Goal: Information Seeking & Learning: Get advice/opinions

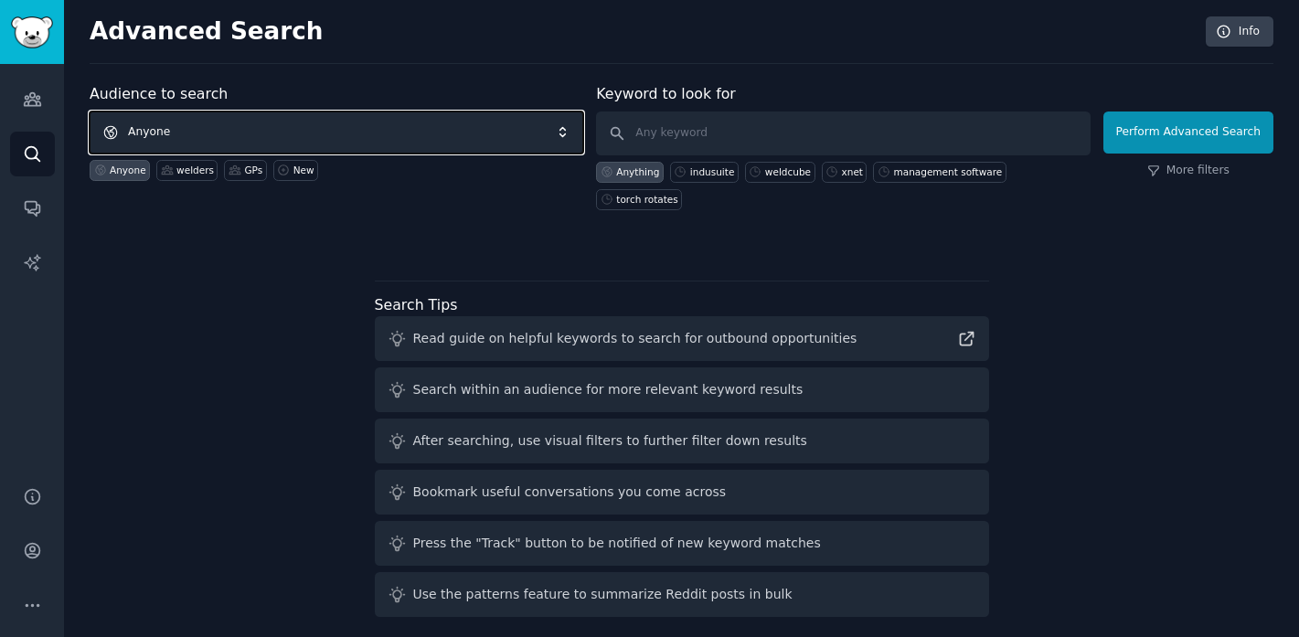
click at [416, 130] on span "Anyone" at bounding box center [337, 133] width 494 height 42
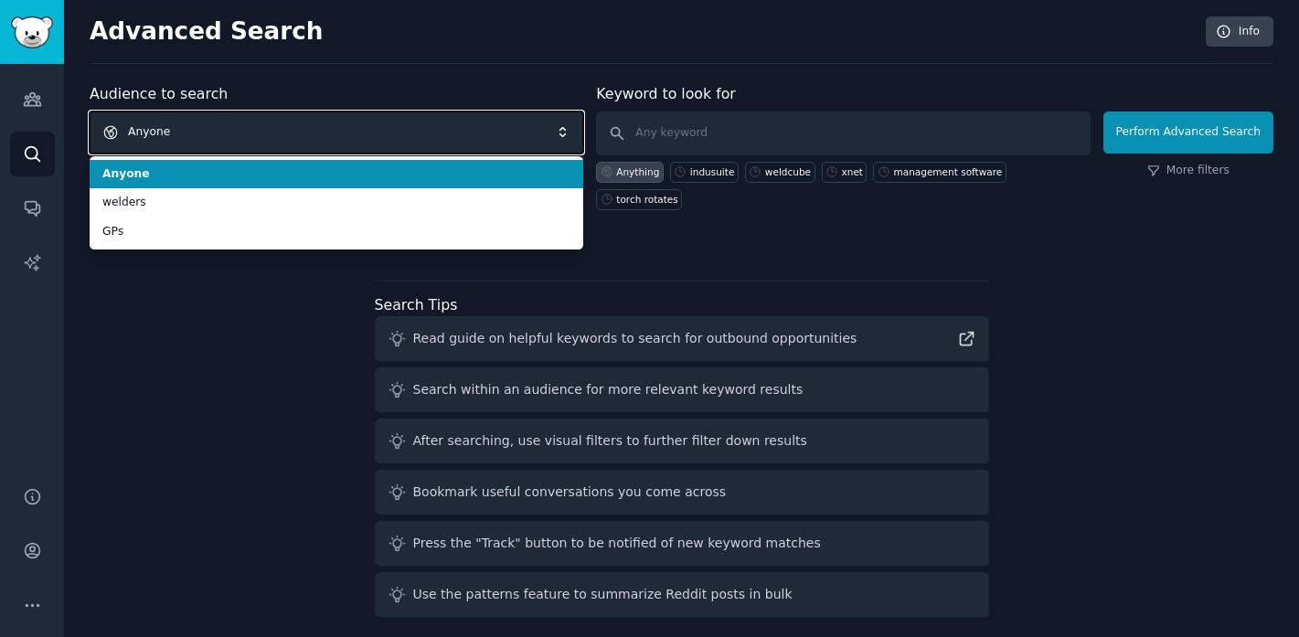
click at [365, 137] on span "Anyone" at bounding box center [337, 133] width 494 height 42
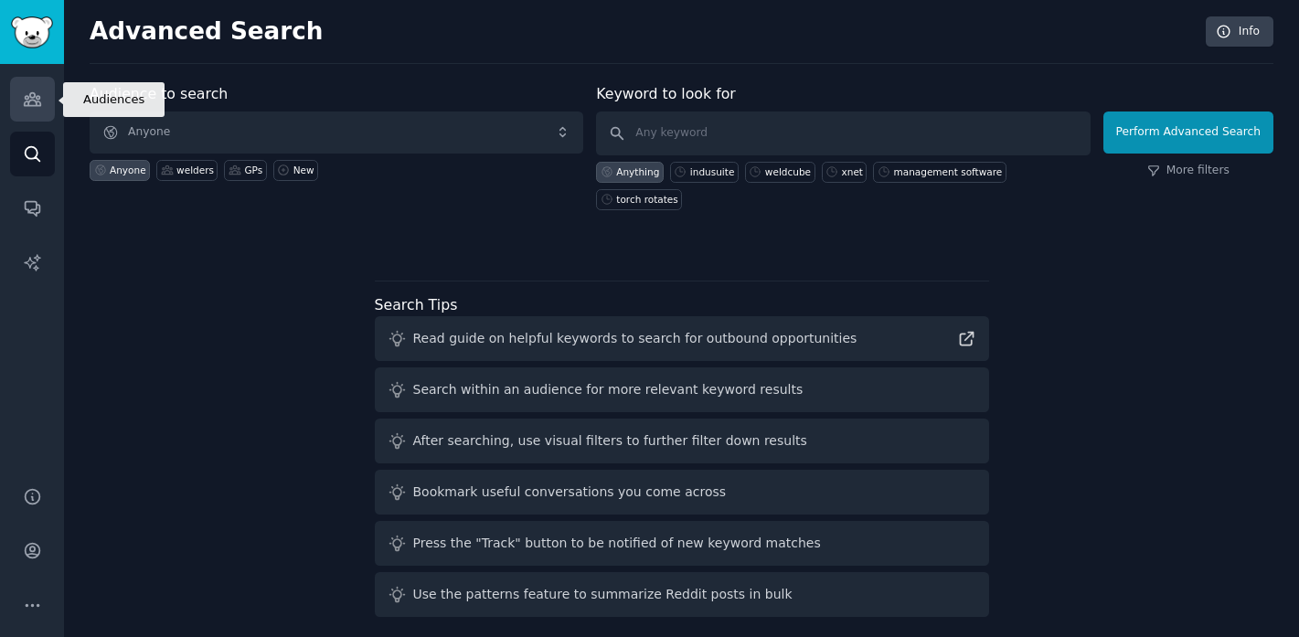
click at [43, 94] on link "Audiences" at bounding box center [32, 99] width 45 height 45
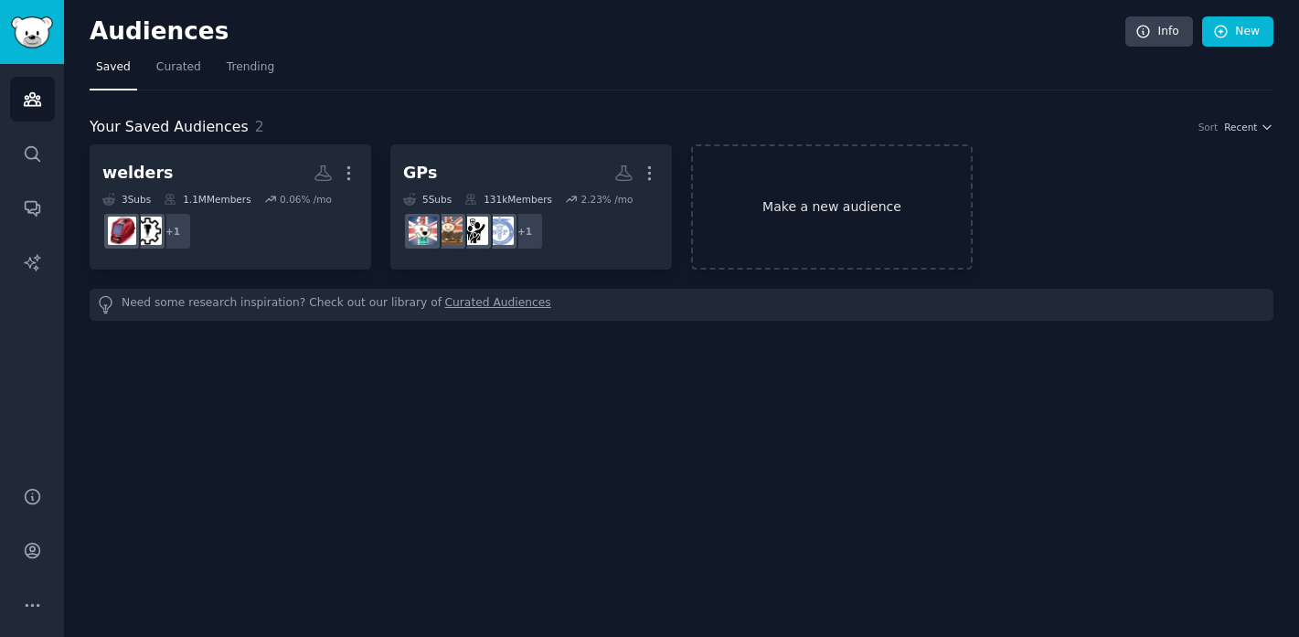
click at [815, 194] on link "Make a new audience" at bounding box center [832, 206] width 282 height 125
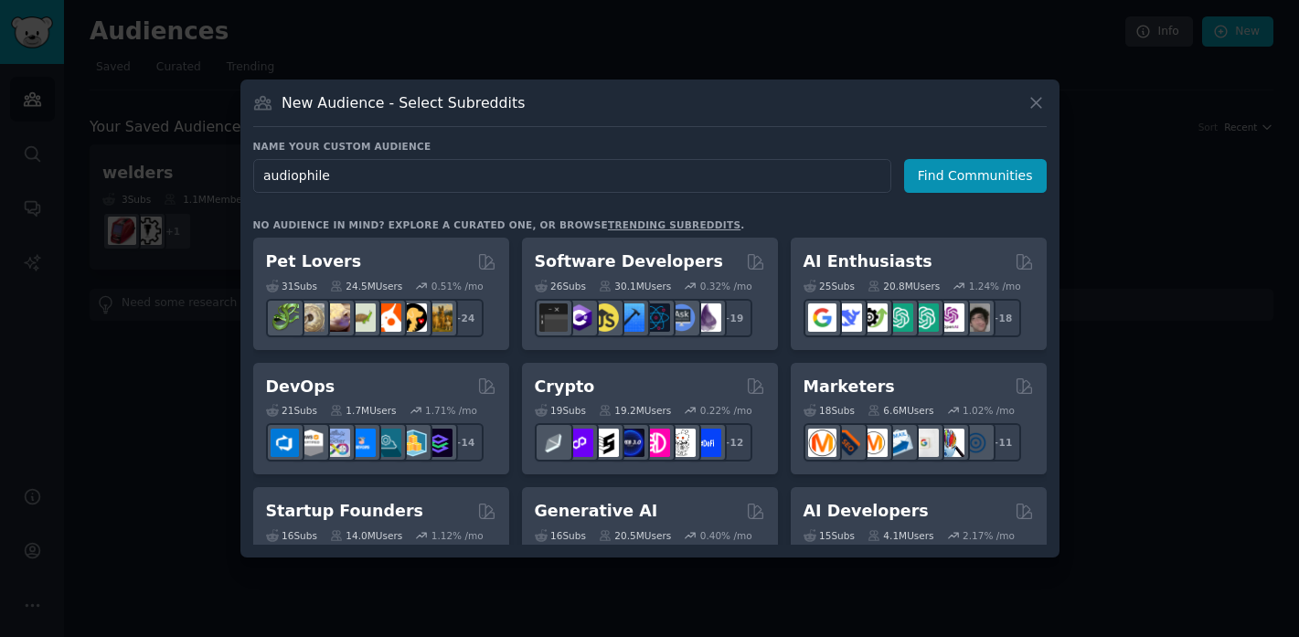
type input "audiophiles"
click button "Find Communities" at bounding box center [975, 176] width 143 height 34
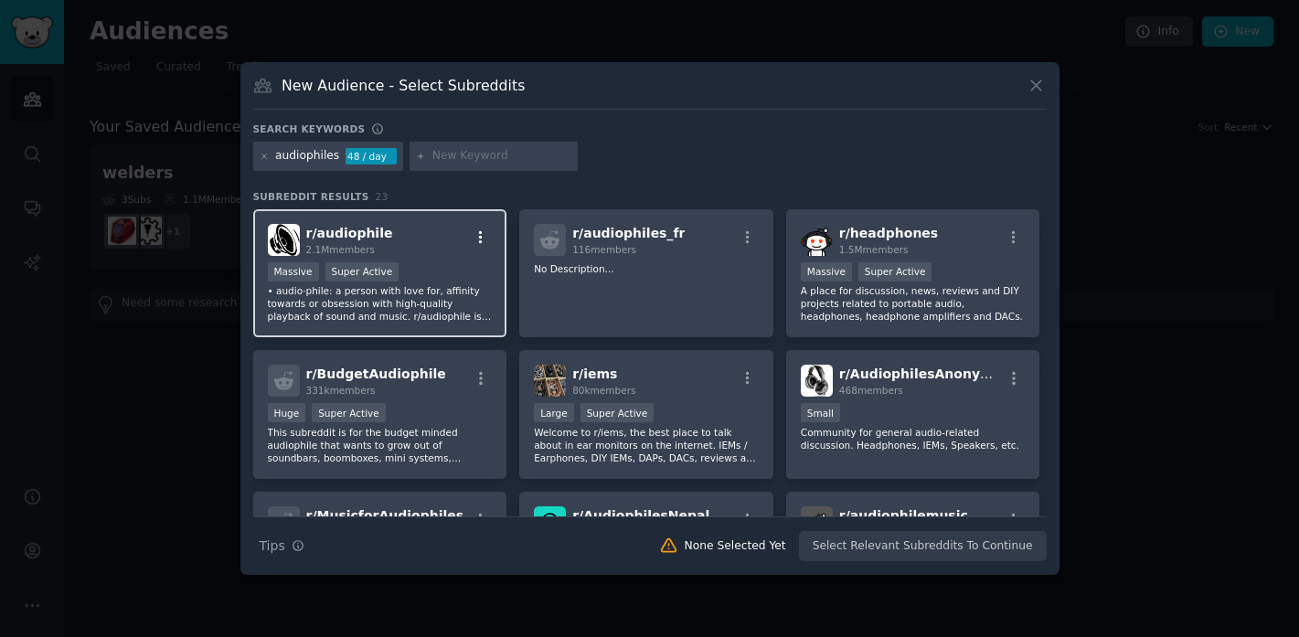
click at [481, 233] on icon "button" at bounding box center [481, 237] width 16 height 16
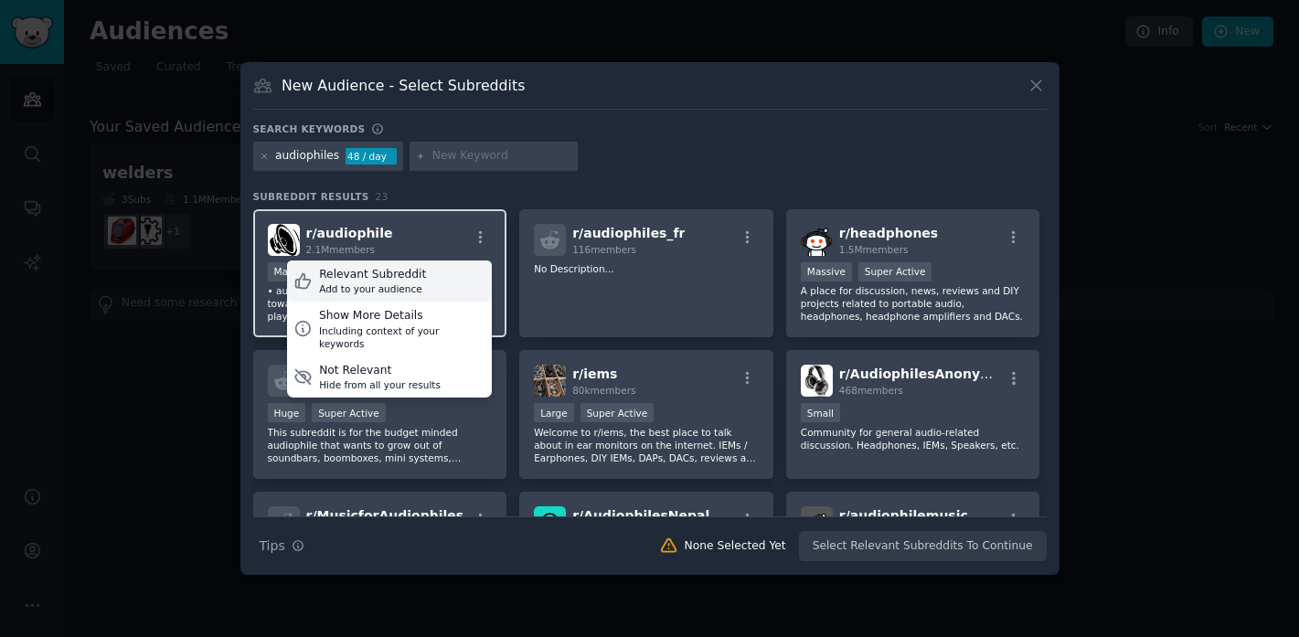
click at [435, 271] on div "Relevant Subreddit Add to your audience" at bounding box center [389, 282] width 205 height 42
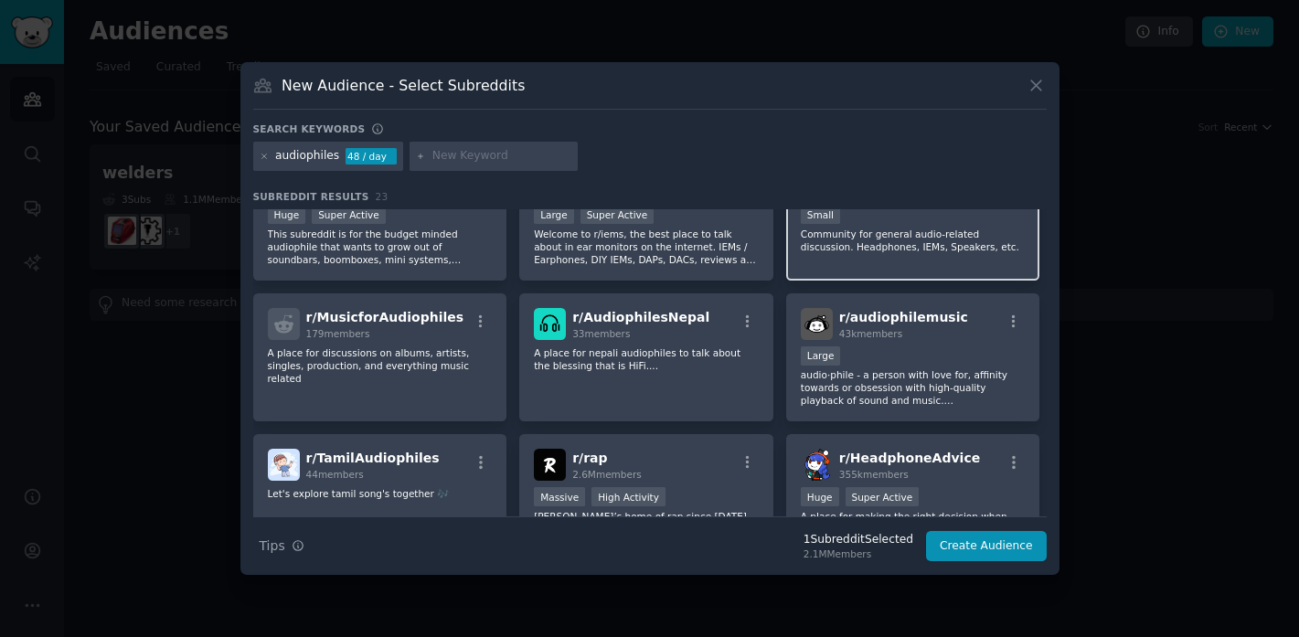
scroll to position [197, 0]
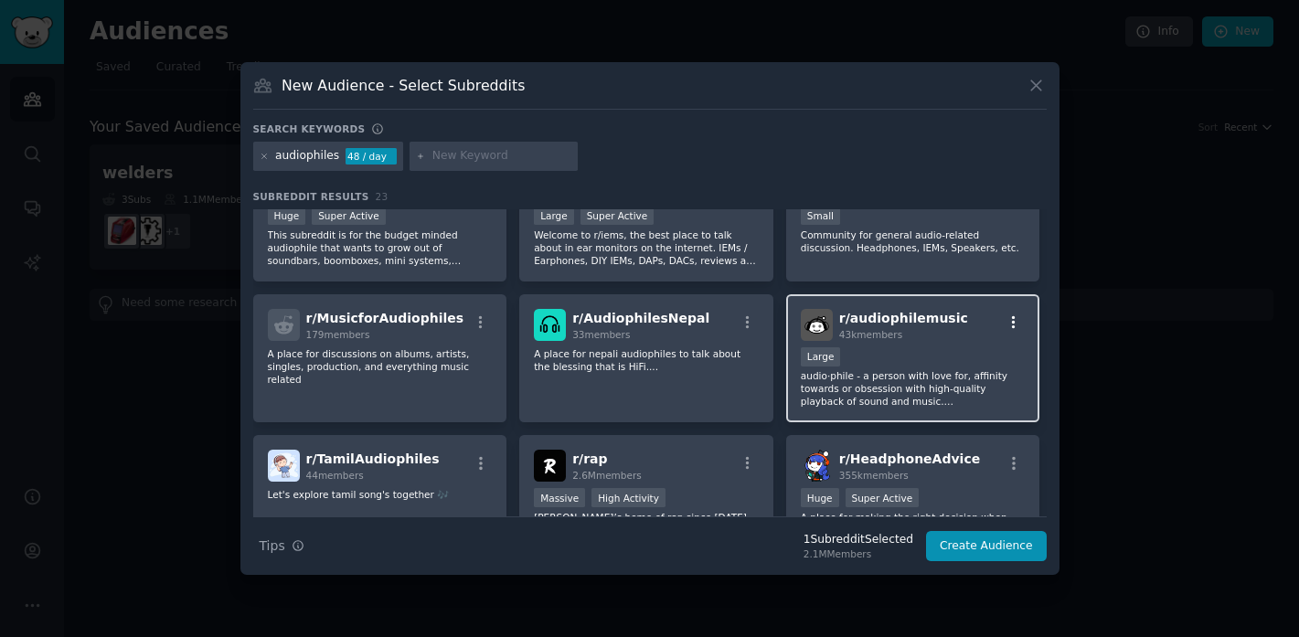
click at [1012, 317] on icon "button" at bounding box center [1014, 321] width 4 height 13
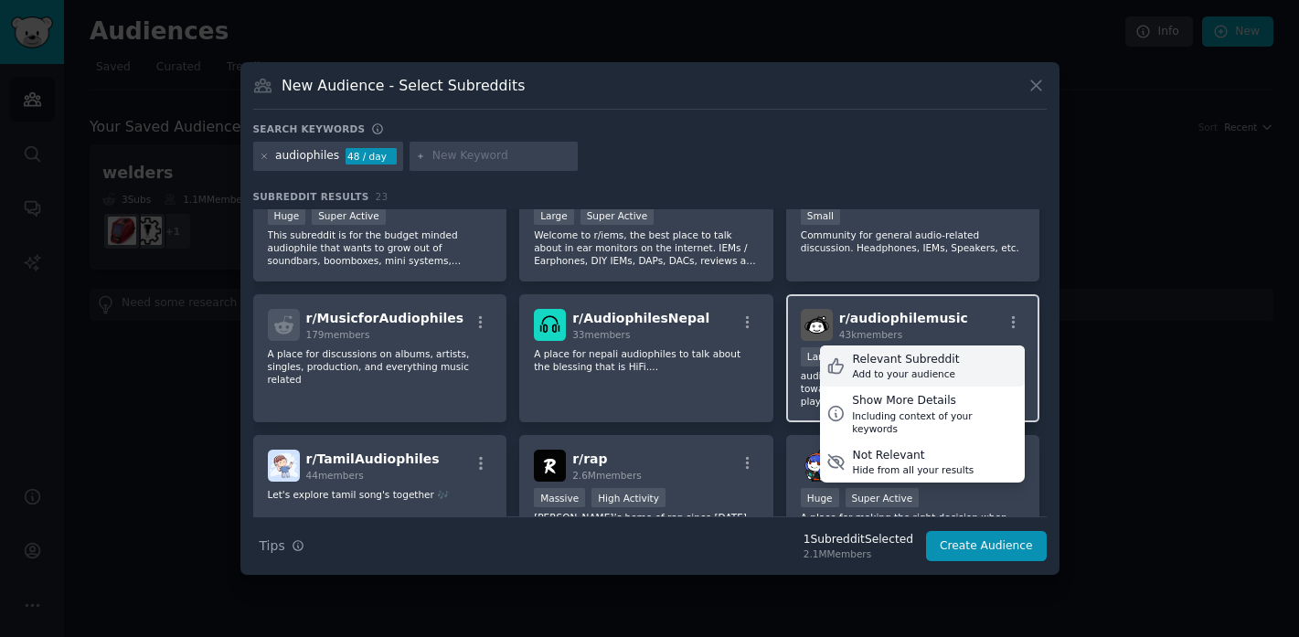
click at [934, 365] on div "Relevant Subreddit" at bounding box center [905, 360] width 107 height 16
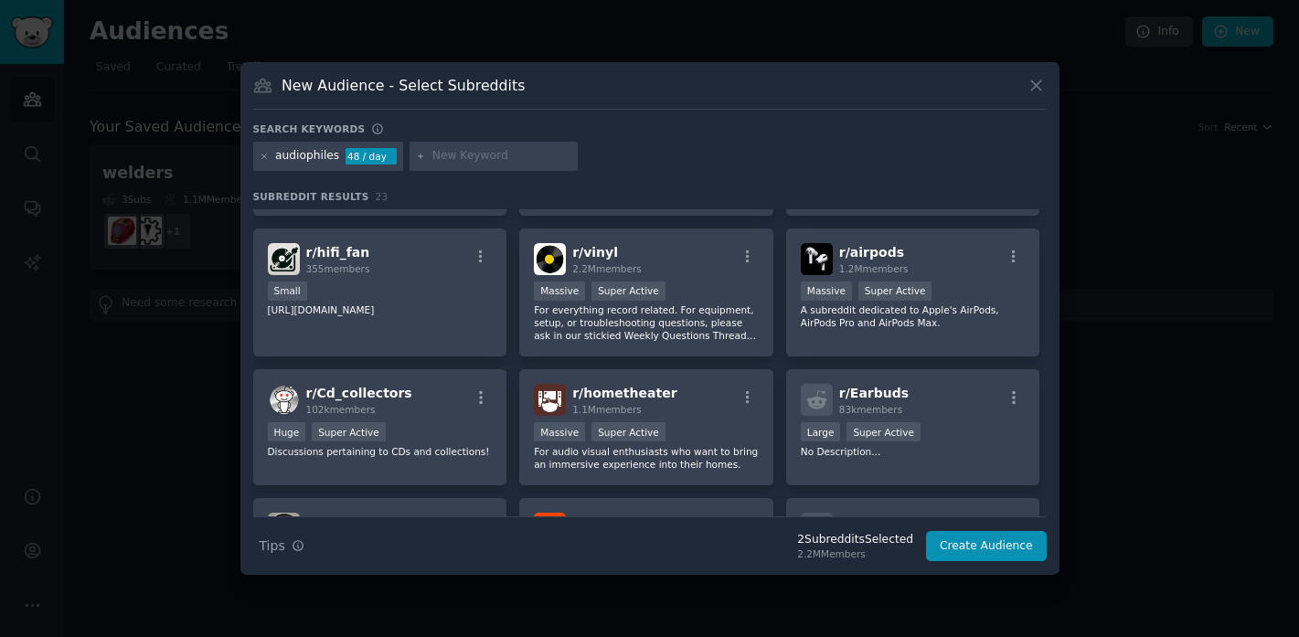
scroll to position [580, 0]
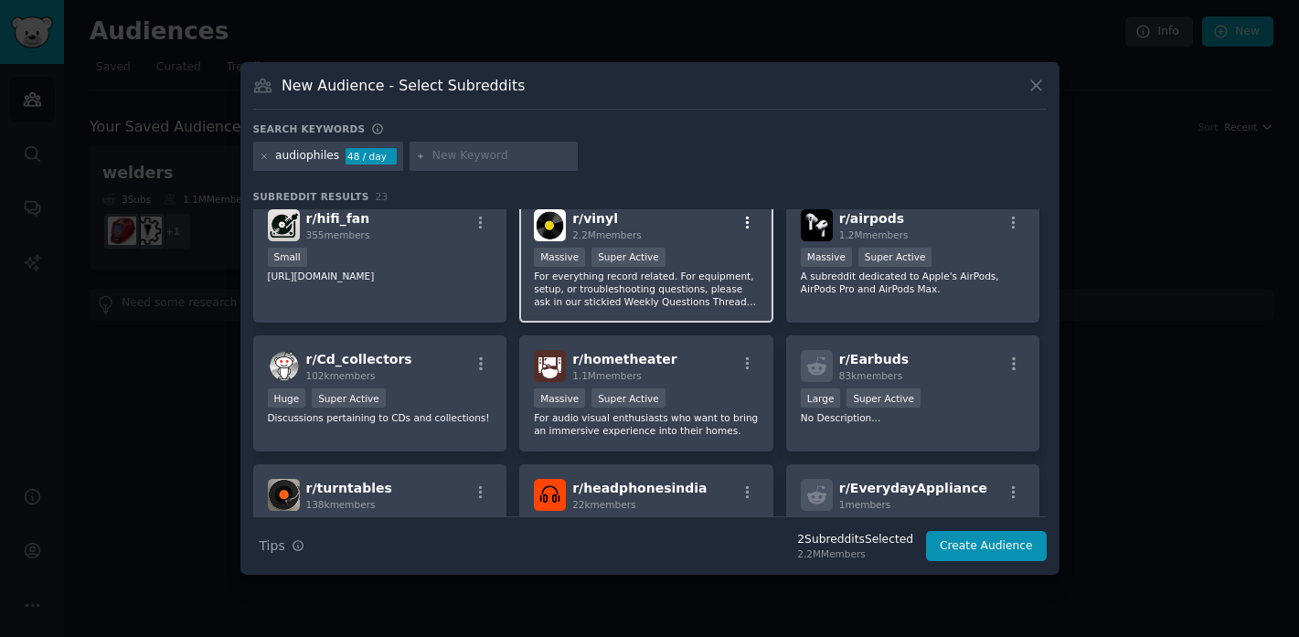
click at [746, 221] on icon "button" at bounding box center [748, 222] width 4 height 13
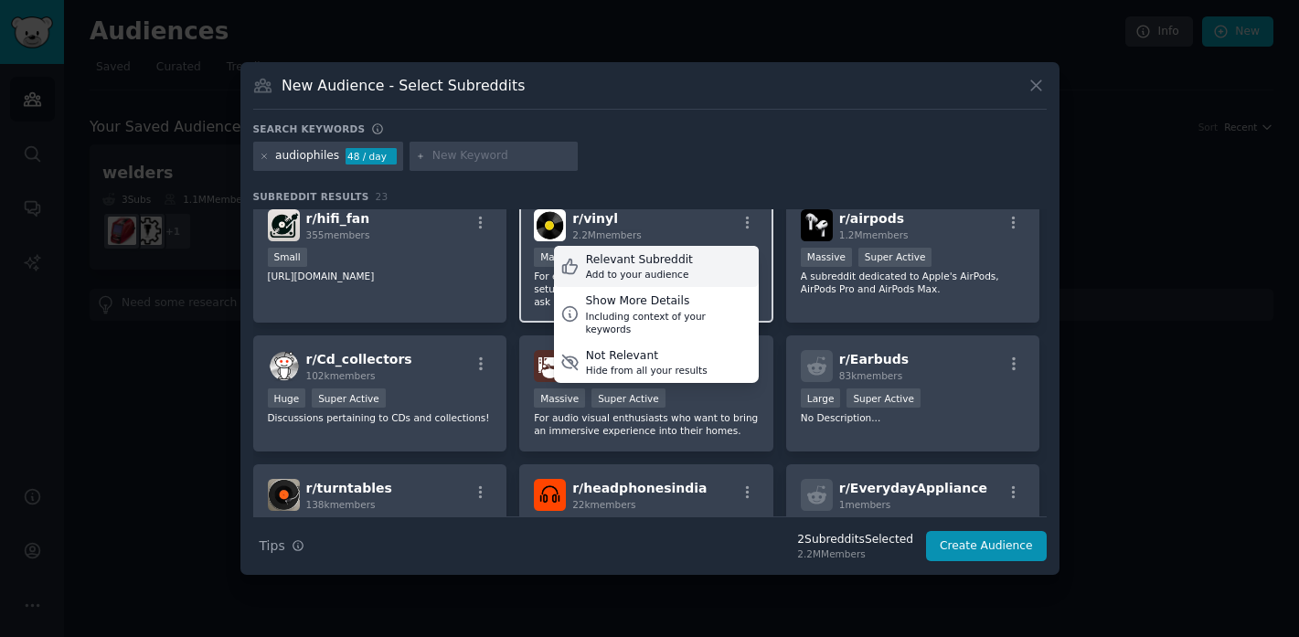
click at [667, 272] on div "Add to your audience" at bounding box center [639, 274] width 107 height 13
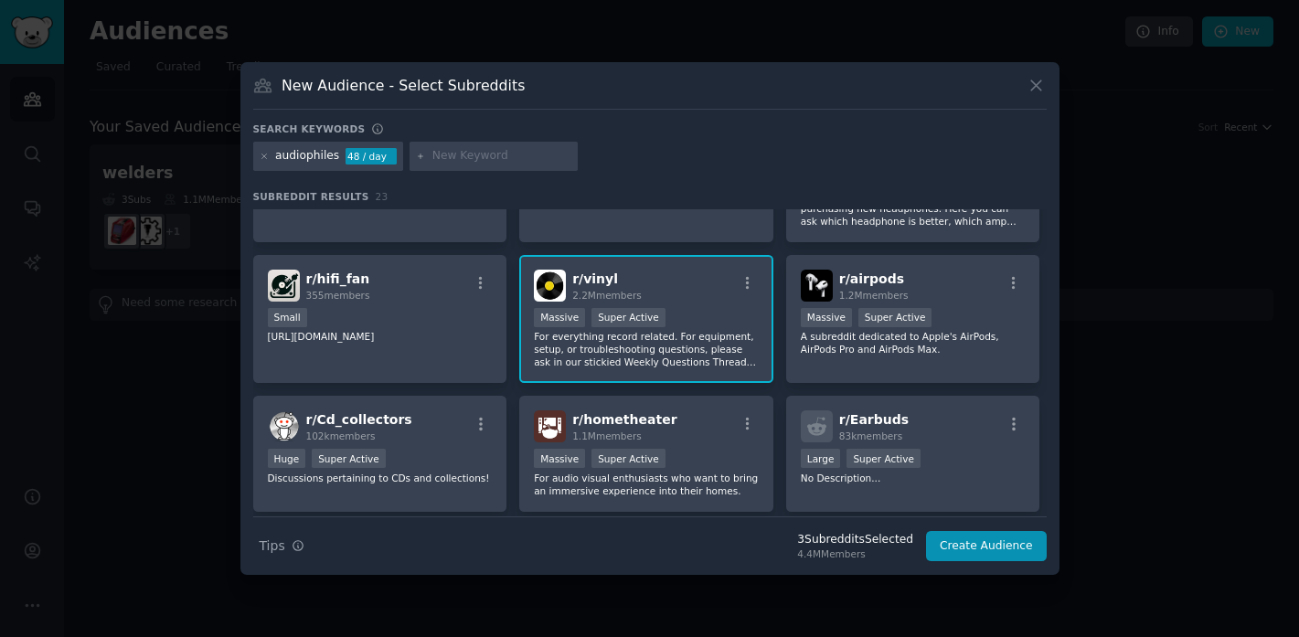
scroll to position [523, 0]
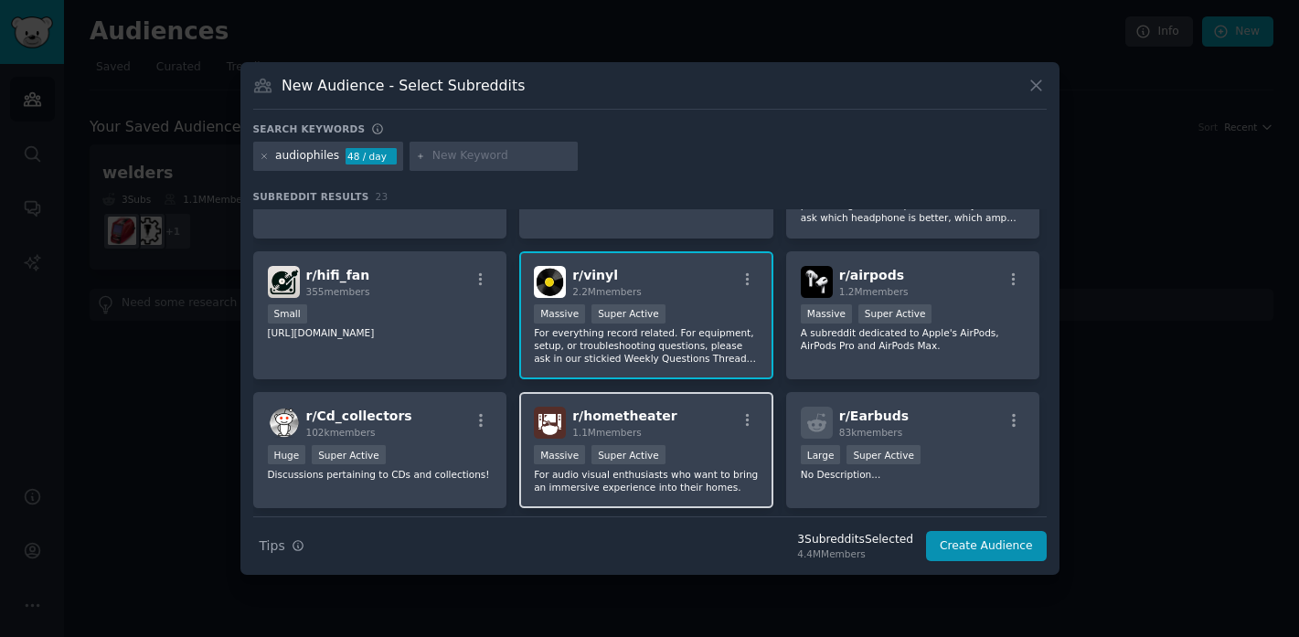
click at [744, 410] on div "r/ hometheater 1.1M members" at bounding box center [646, 423] width 225 height 32
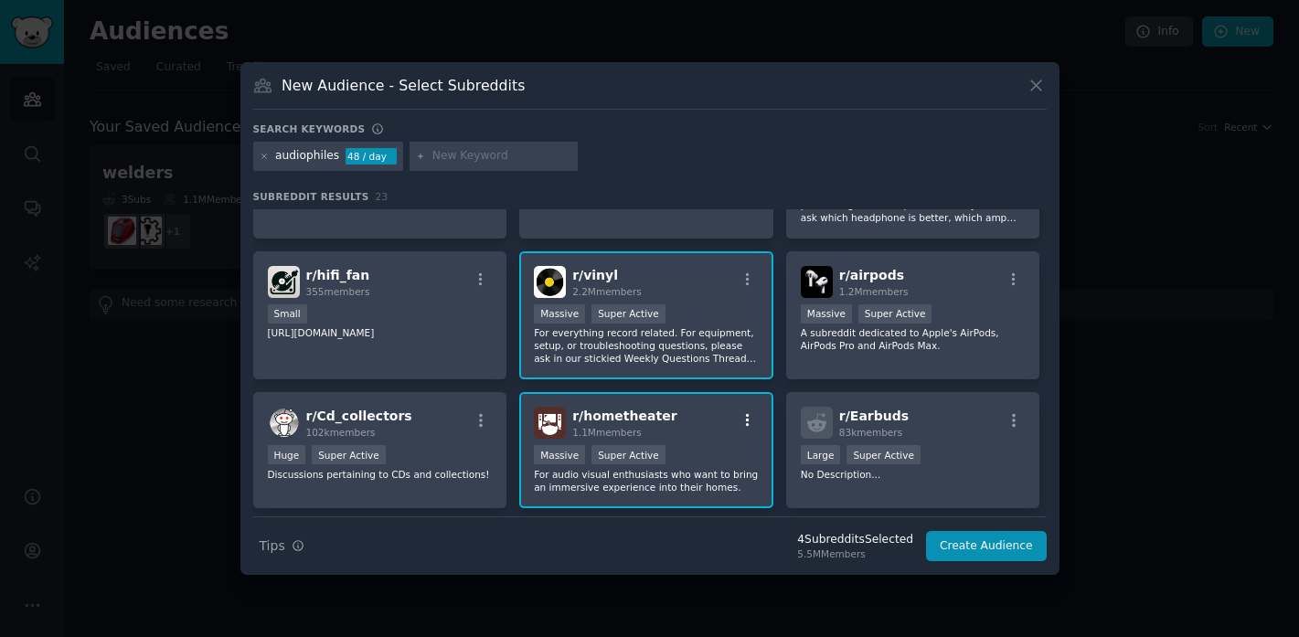
click at [740, 418] on icon "button" at bounding box center [748, 420] width 16 height 16
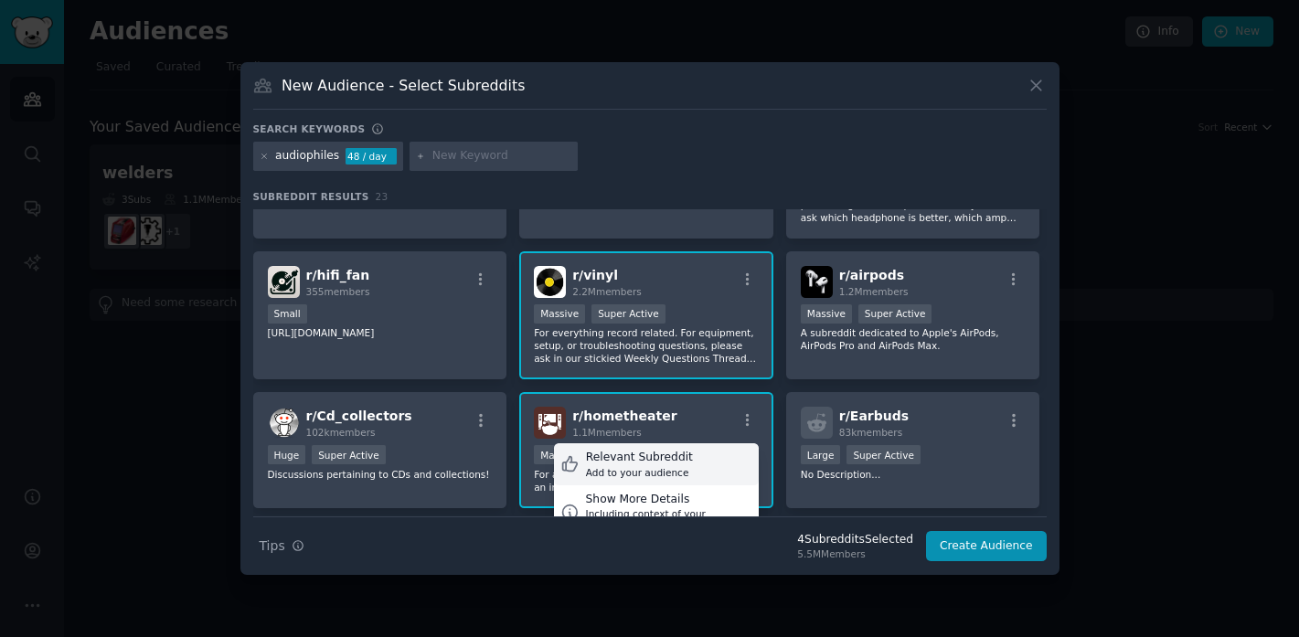
click at [656, 468] on div "Add to your audience" at bounding box center [639, 472] width 107 height 13
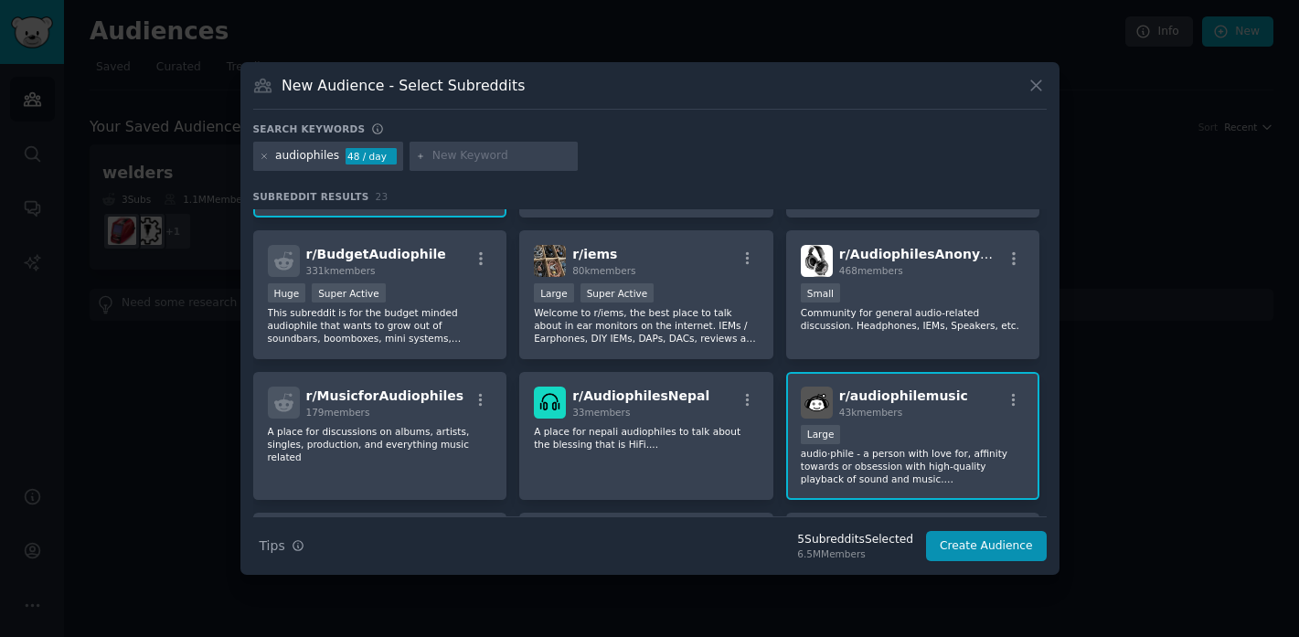
scroll to position [0, 0]
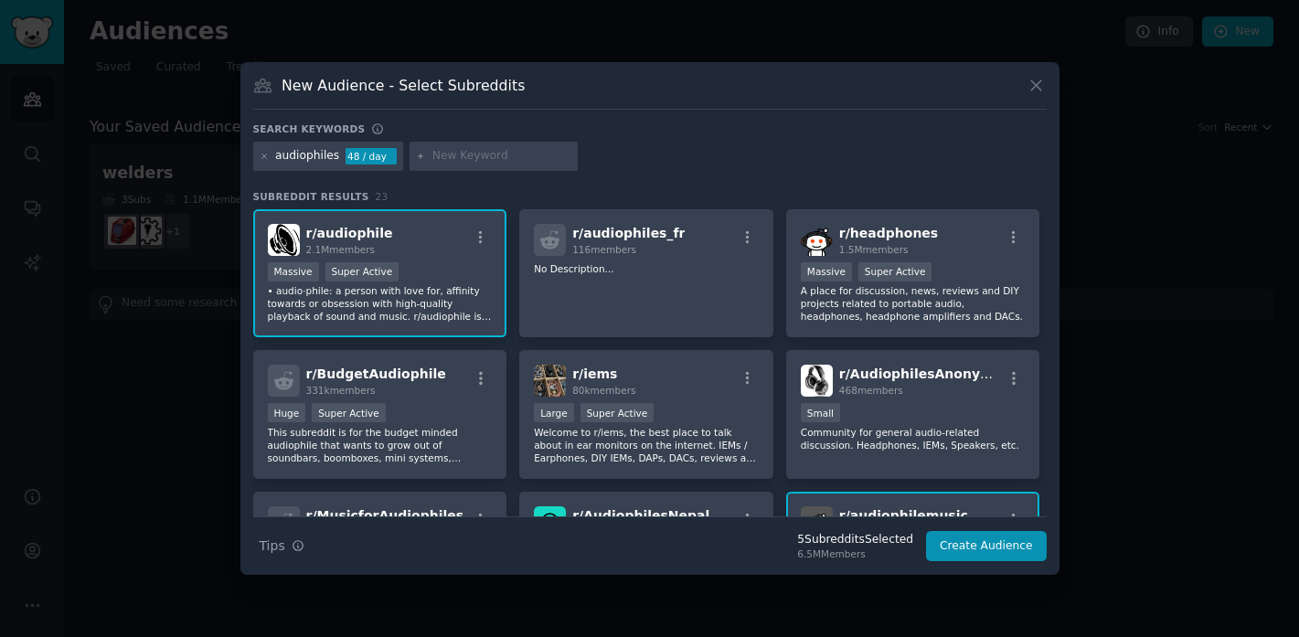
click at [495, 159] on input "text" at bounding box center [501, 156] width 139 height 16
click at [578, 85] on div "New Audience - Select Subreddits" at bounding box center [650, 92] width 794 height 35
click at [1007, 547] on button "Create Audience" at bounding box center [986, 546] width 121 height 31
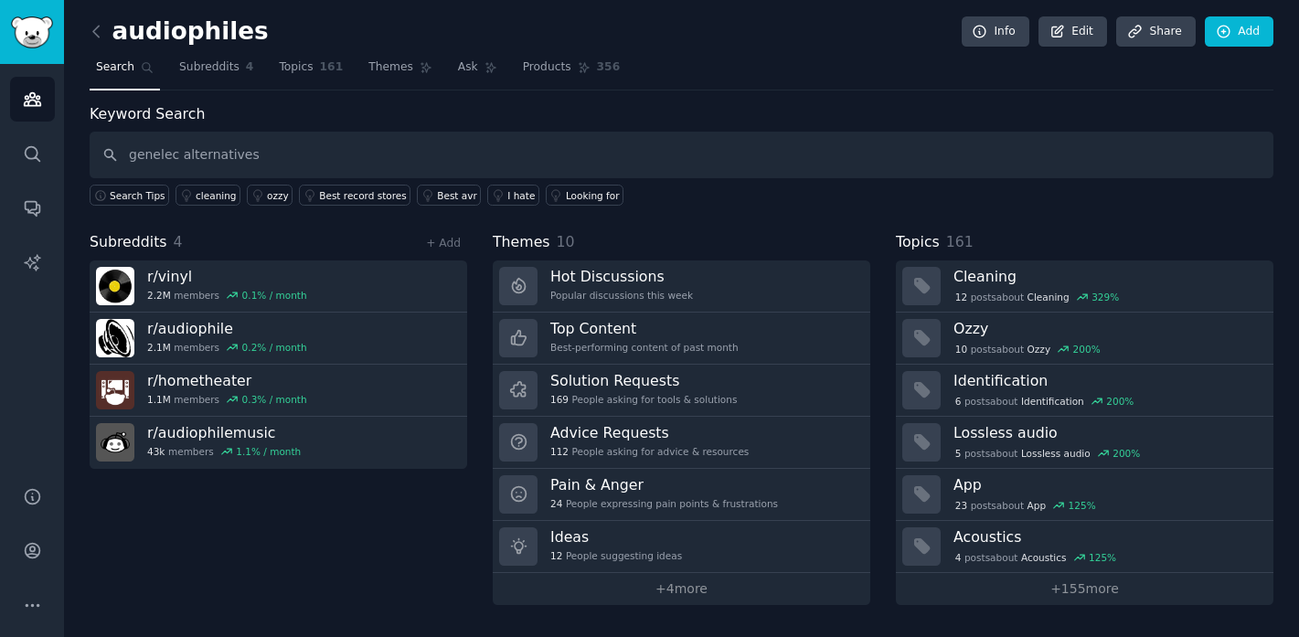
type input "genelec alternatives"
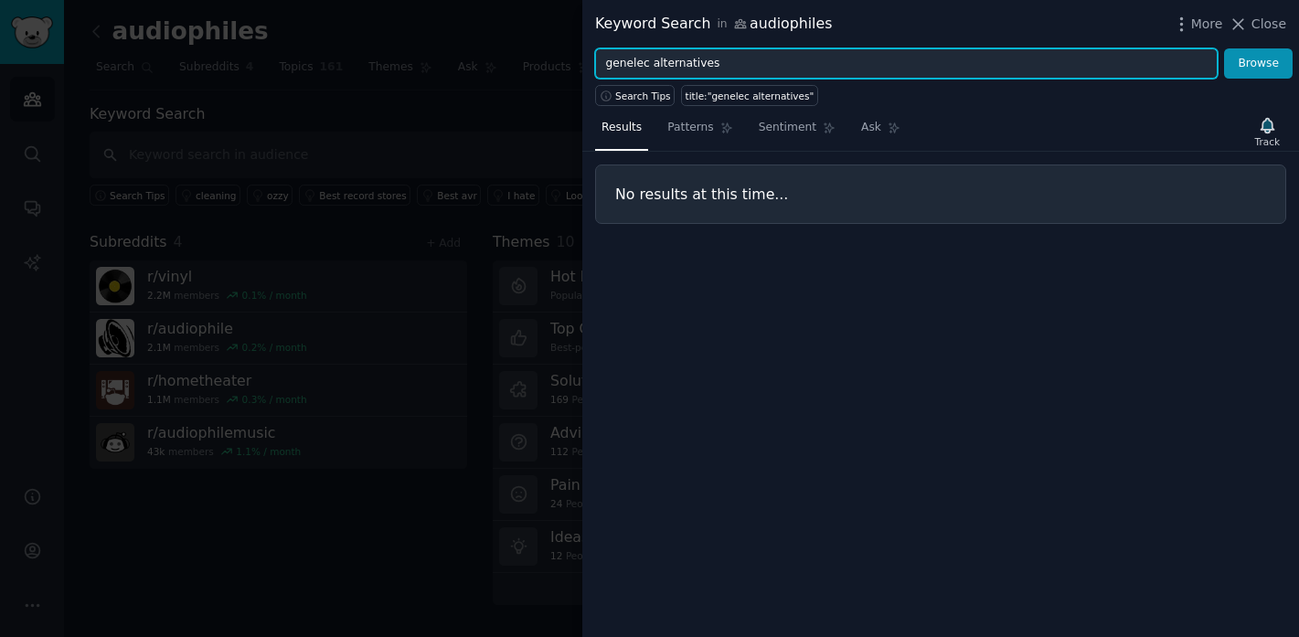
click at [706, 68] on input "genelec alternatives" at bounding box center [906, 63] width 623 height 31
type input "genelec"
click at [1224, 48] on button "Browse" at bounding box center [1258, 63] width 69 height 31
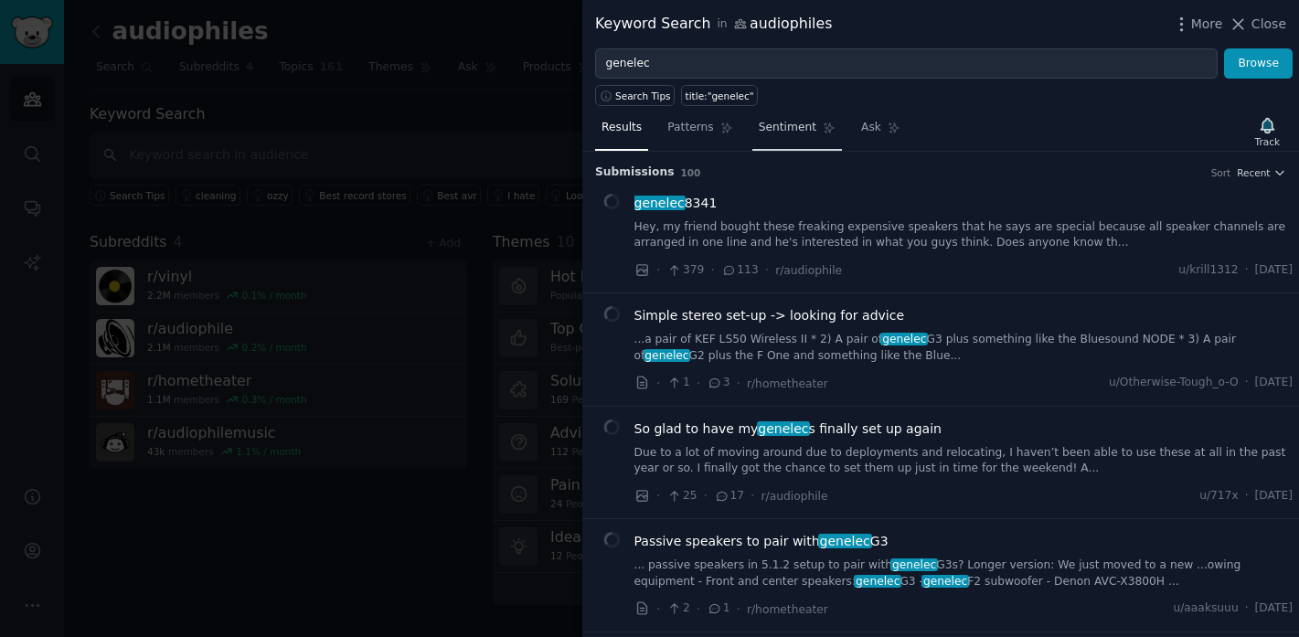
click at [778, 145] on link "Sentiment" at bounding box center [797, 131] width 90 height 37
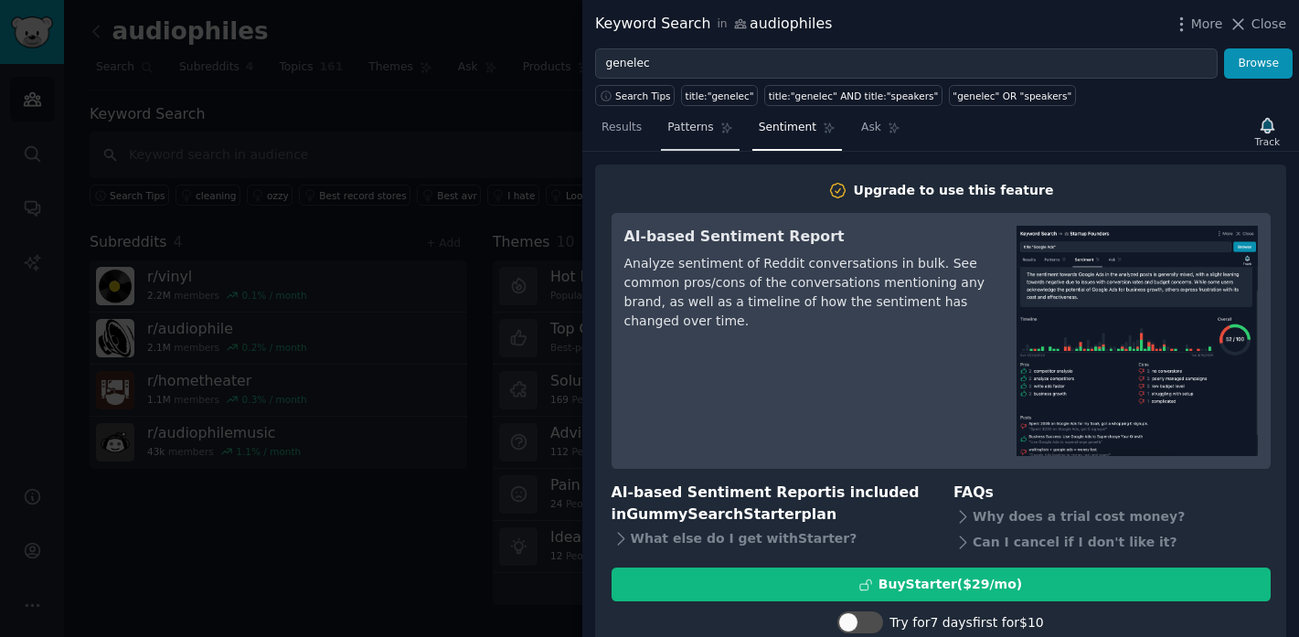
click at [689, 127] on span "Patterns" at bounding box center [690, 128] width 46 height 16
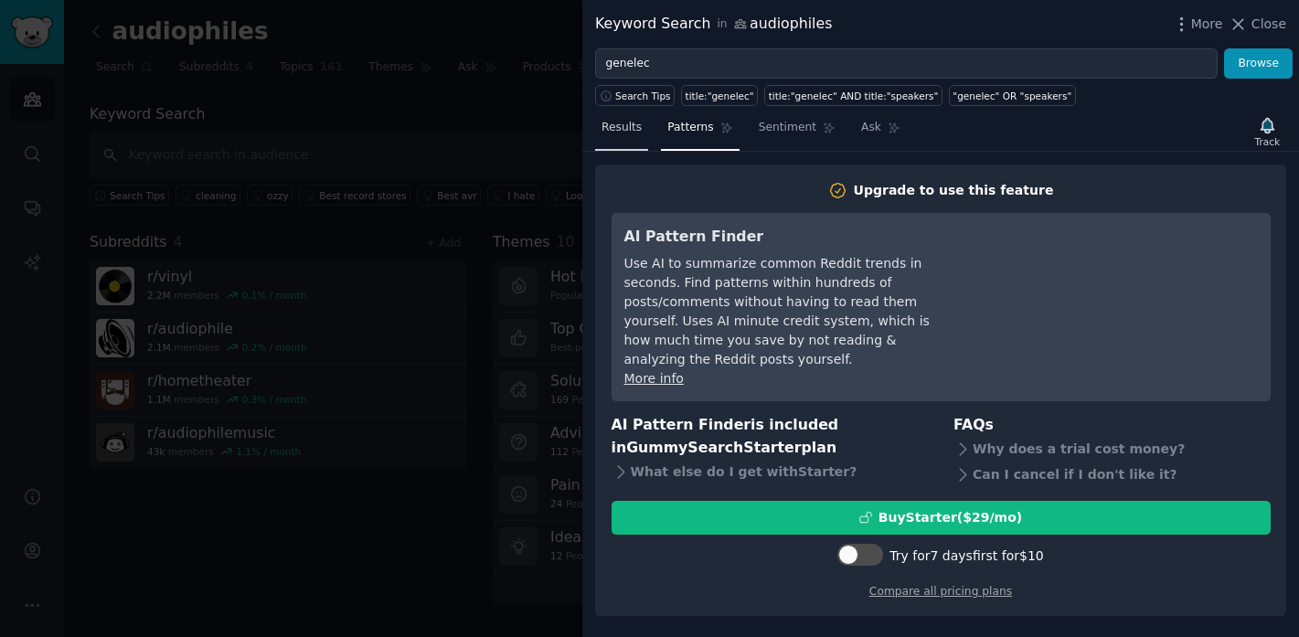
click at [641, 140] on link "Results" at bounding box center [621, 131] width 53 height 37
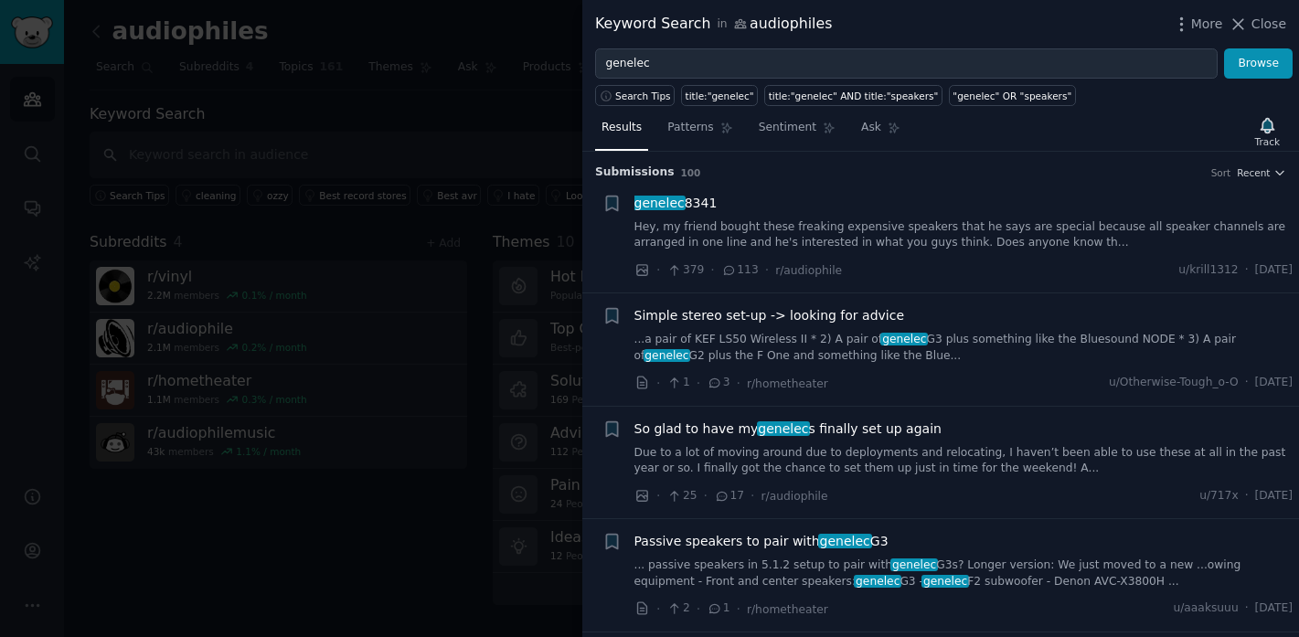
click at [985, 244] on link "Hey, my friend bought these freaking expensive speakers that he says are specia…" at bounding box center [963, 235] width 659 height 32
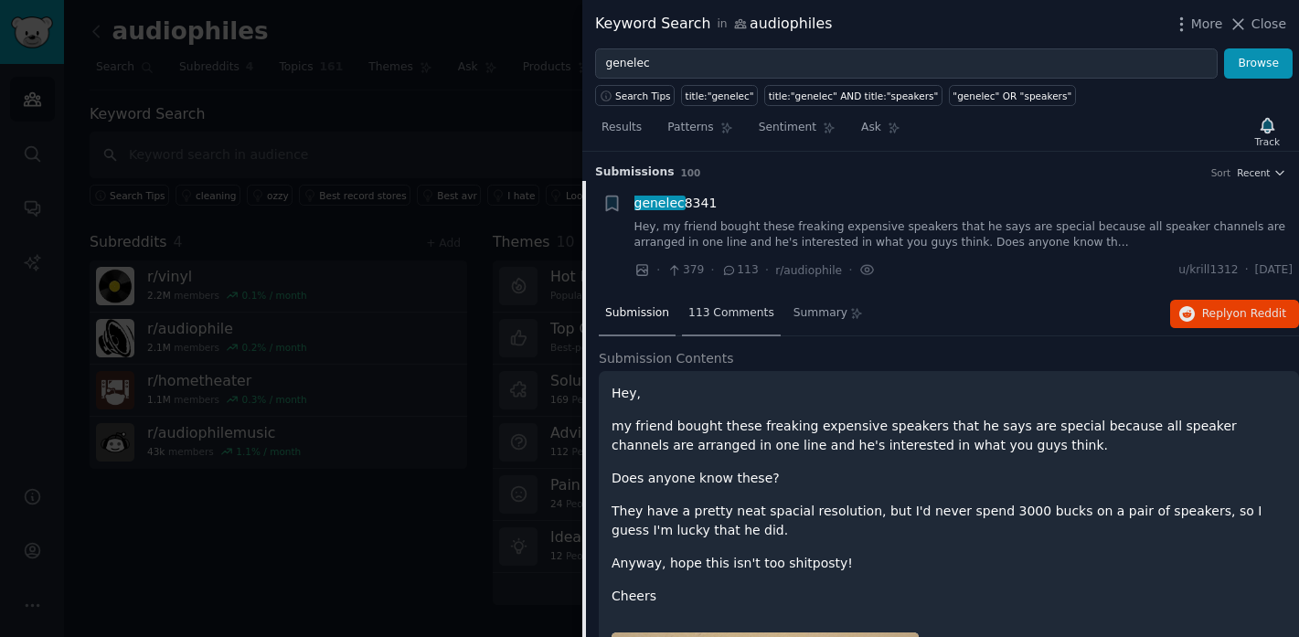
click at [716, 311] on span "113 Comments" at bounding box center [731, 313] width 86 height 16
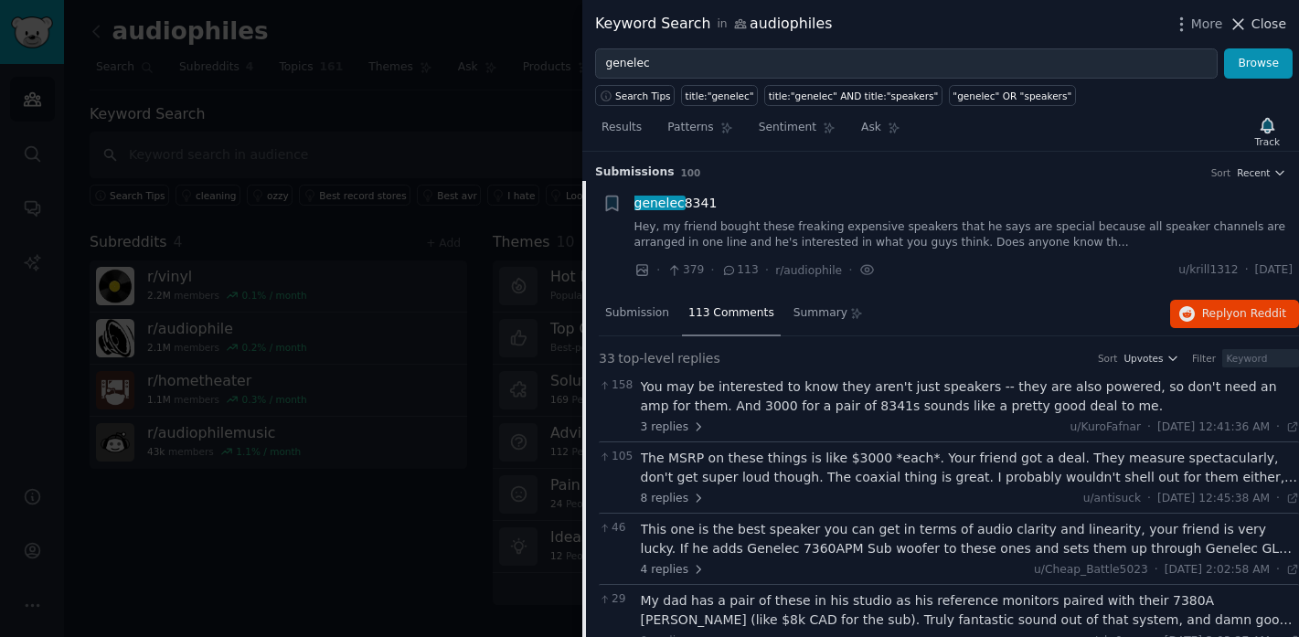
click at [1270, 24] on span "Close" at bounding box center [1269, 24] width 35 height 19
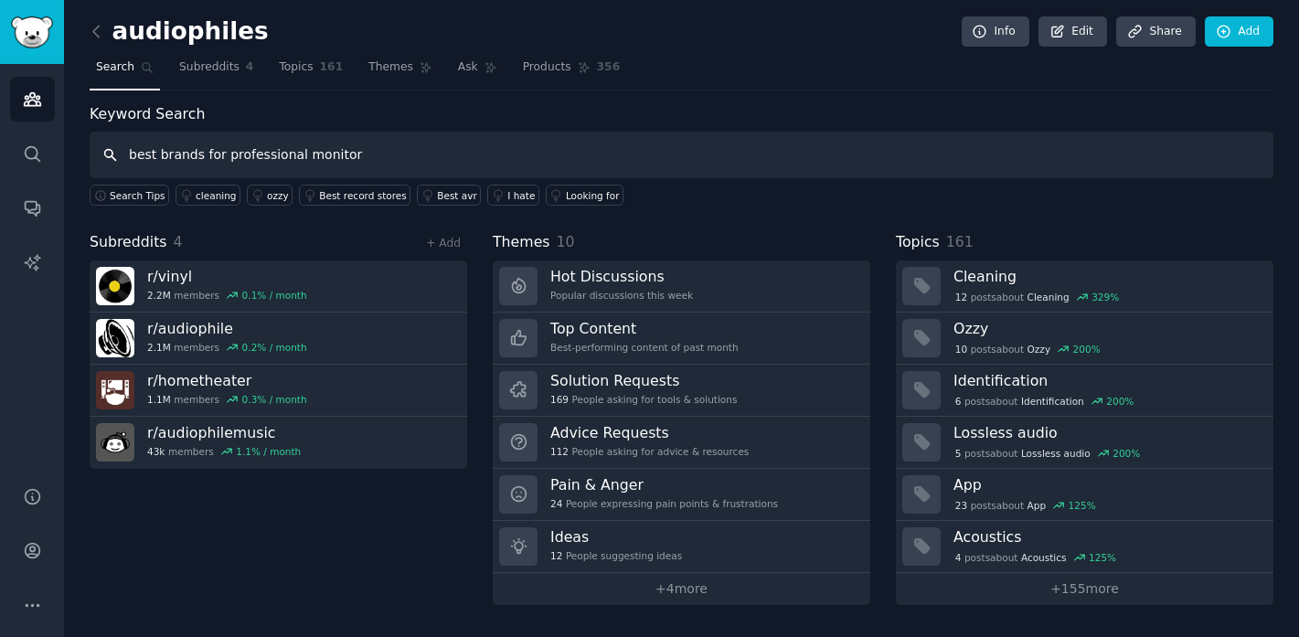
type input "best brands for professional monitor"
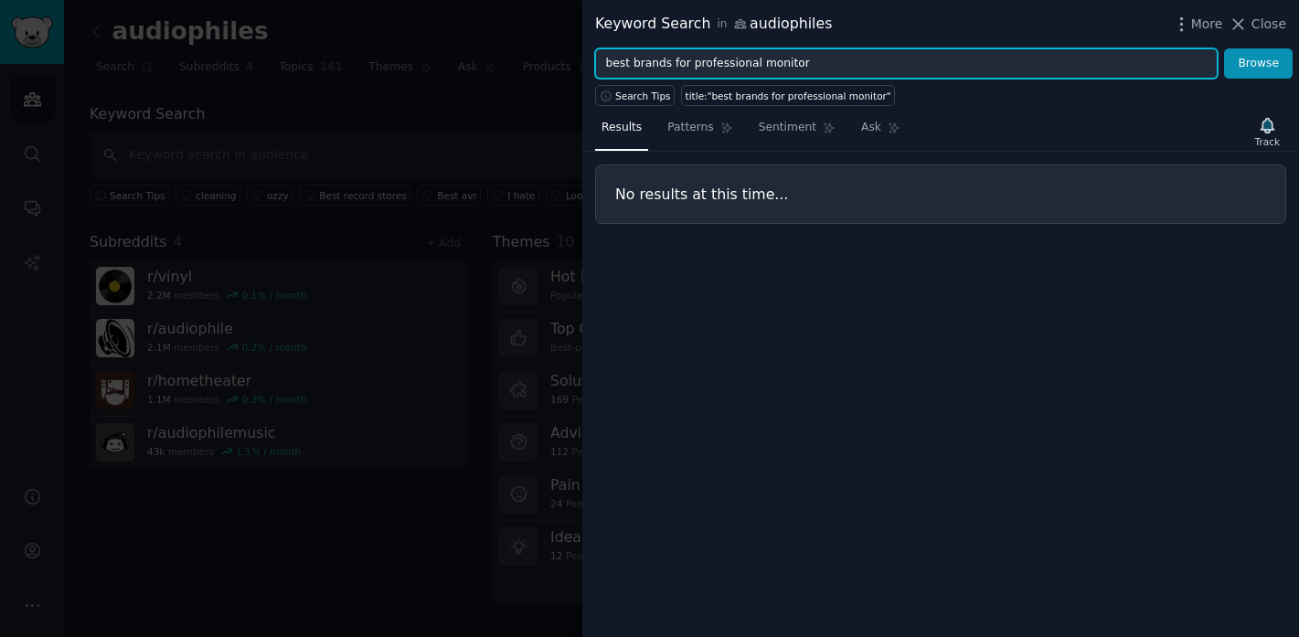
click at [687, 66] on input "best brands for professional monitor" at bounding box center [906, 63] width 623 height 31
click at [629, 62] on input "best brands for professional monitor" at bounding box center [906, 63] width 623 height 31
click at [724, 64] on input "best brands for professional monitor" at bounding box center [906, 63] width 623 height 31
click at [1224, 48] on button "Browse" at bounding box center [1258, 63] width 69 height 31
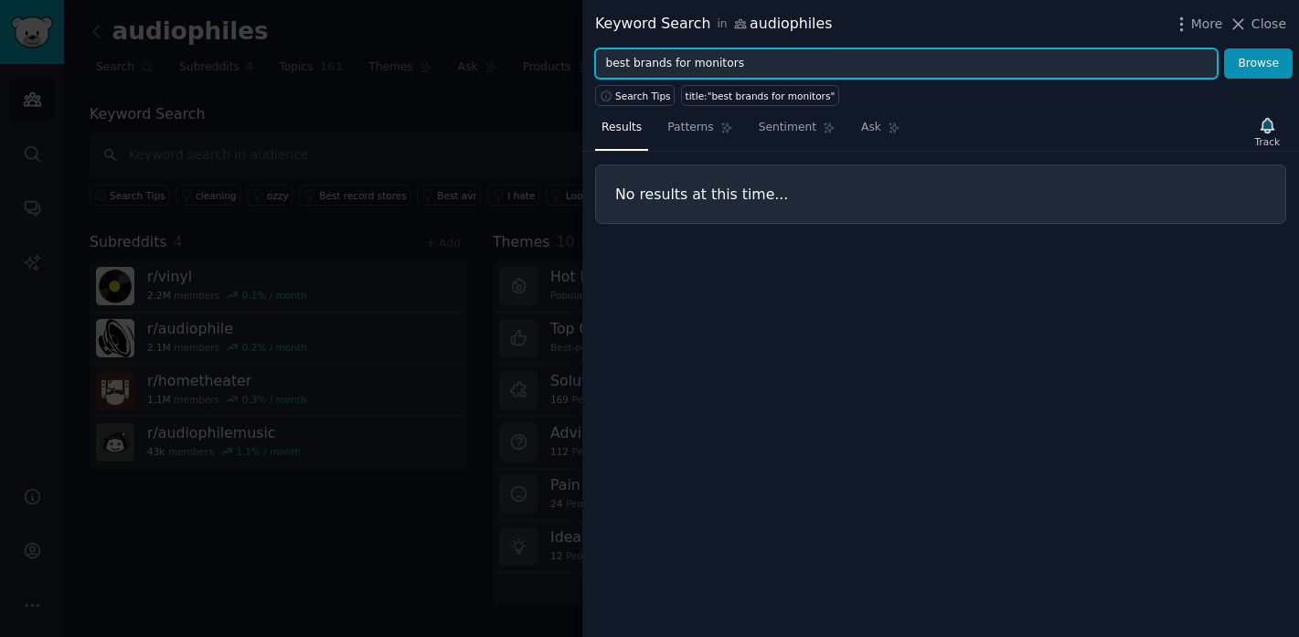
click at [630, 66] on input "best brands for monitors" at bounding box center [906, 63] width 623 height 31
click at [1224, 48] on button "Browse" at bounding box center [1258, 63] width 69 height 31
click at [648, 66] on input "best monitor brands" at bounding box center [906, 63] width 623 height 31
type input "best brands"
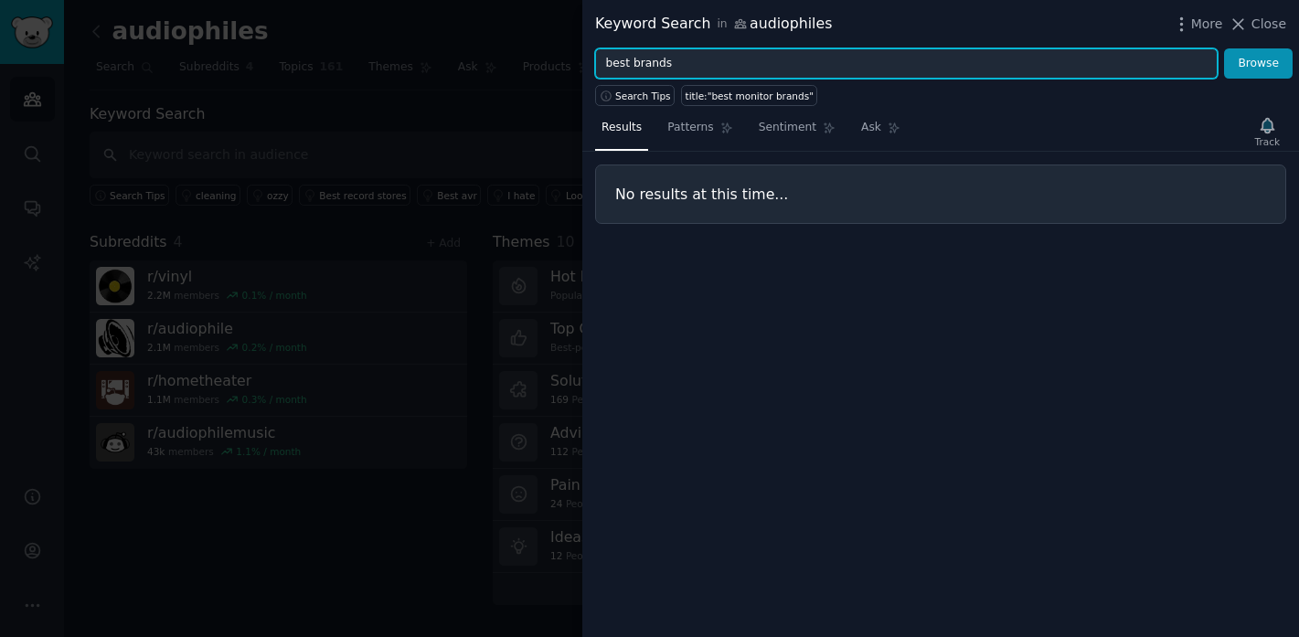
click at [1224, 48] on button "Browse" at bounding box center [1258, 63] width 69 height 31
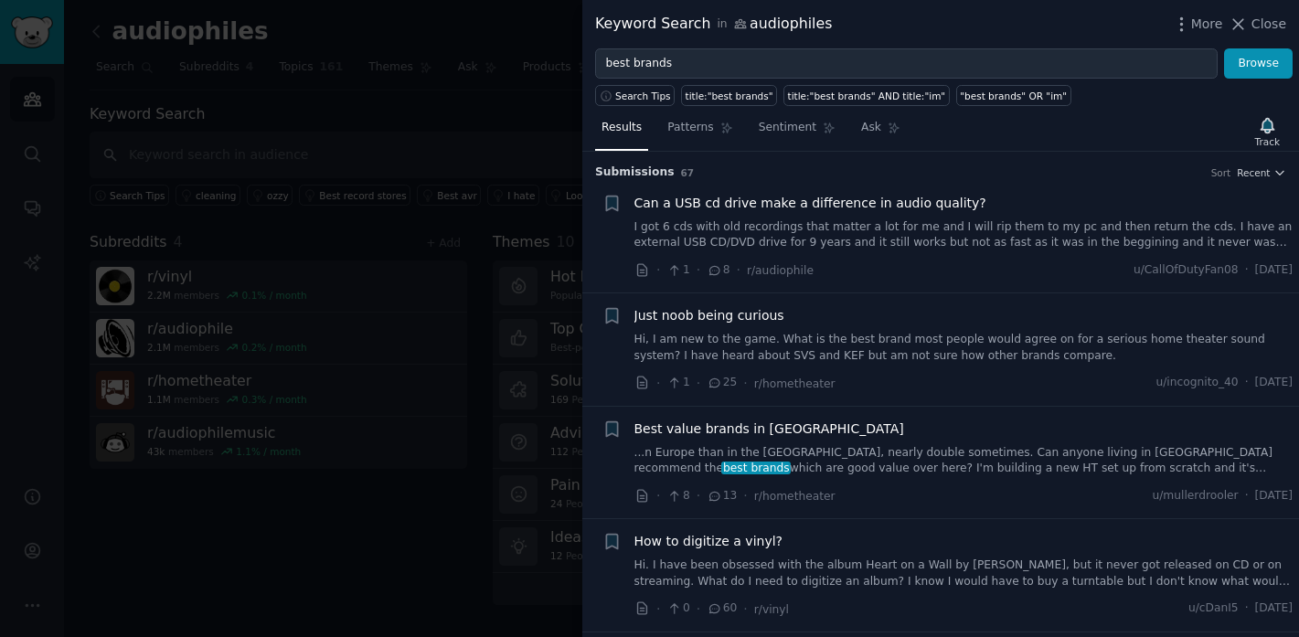
click at [877, 349] on link "Hi, I am new to the game. What is the best brand most people would agree on for…" at bounding box center [963, 348] width 659 height 32
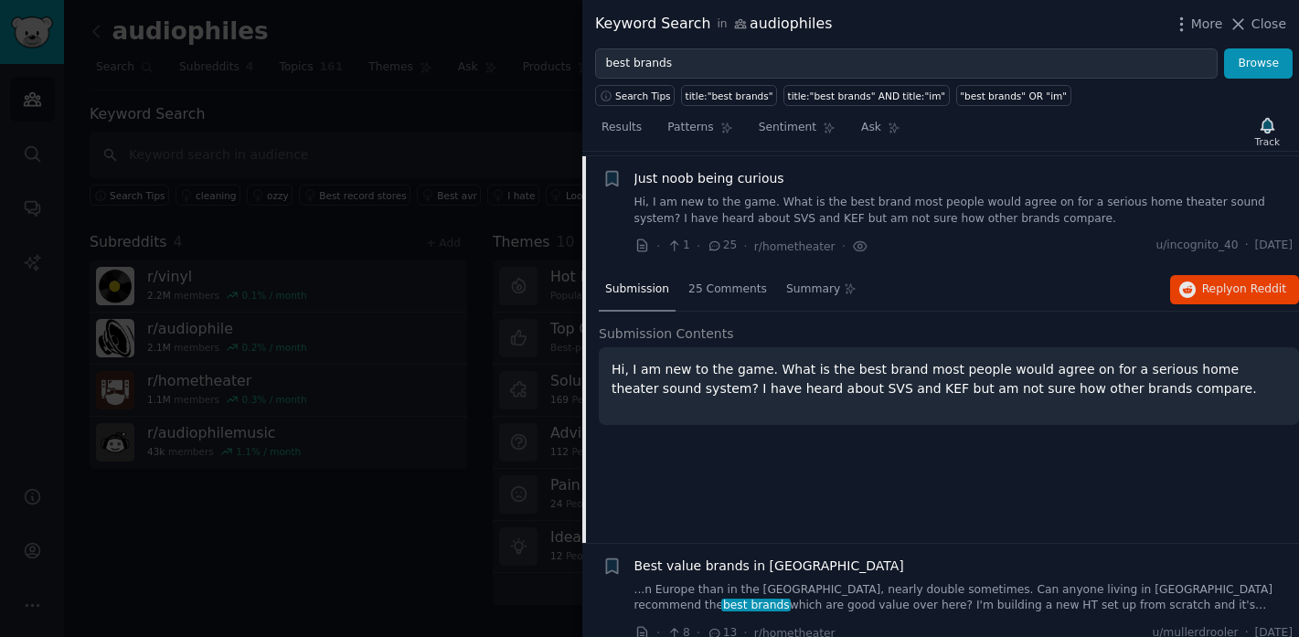
scroll to position [142, 0]
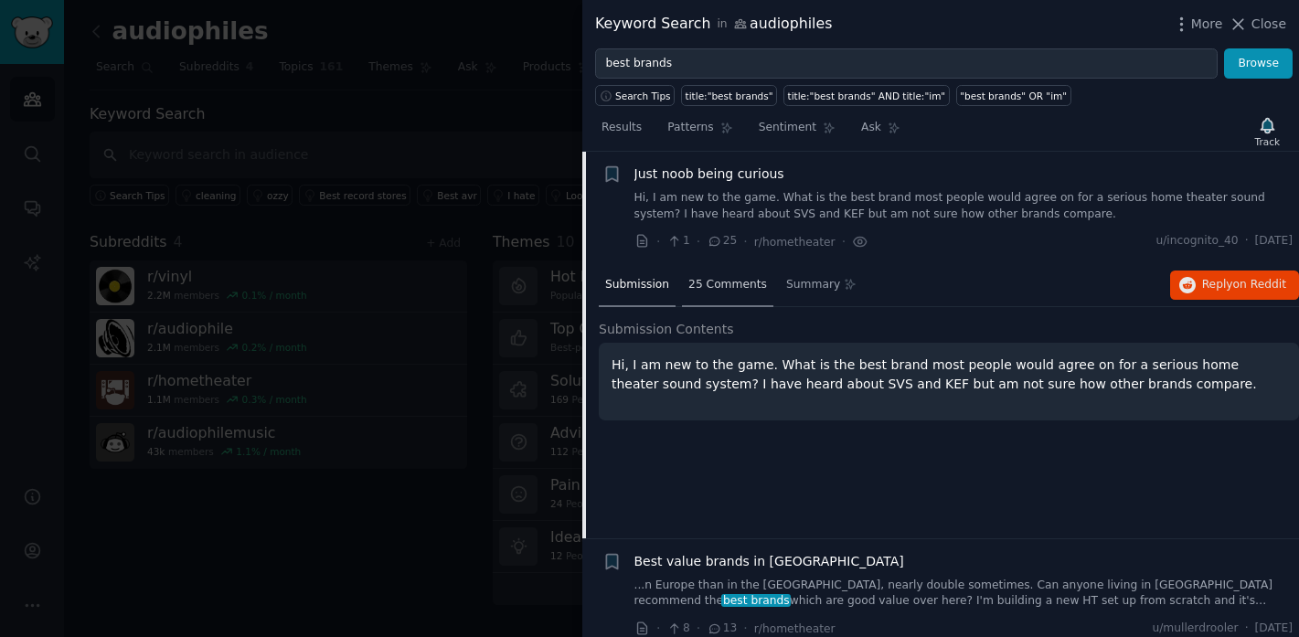
click at [712, 282] on span "25 Comments" at bounding box center [727, 285] width 79 height 16
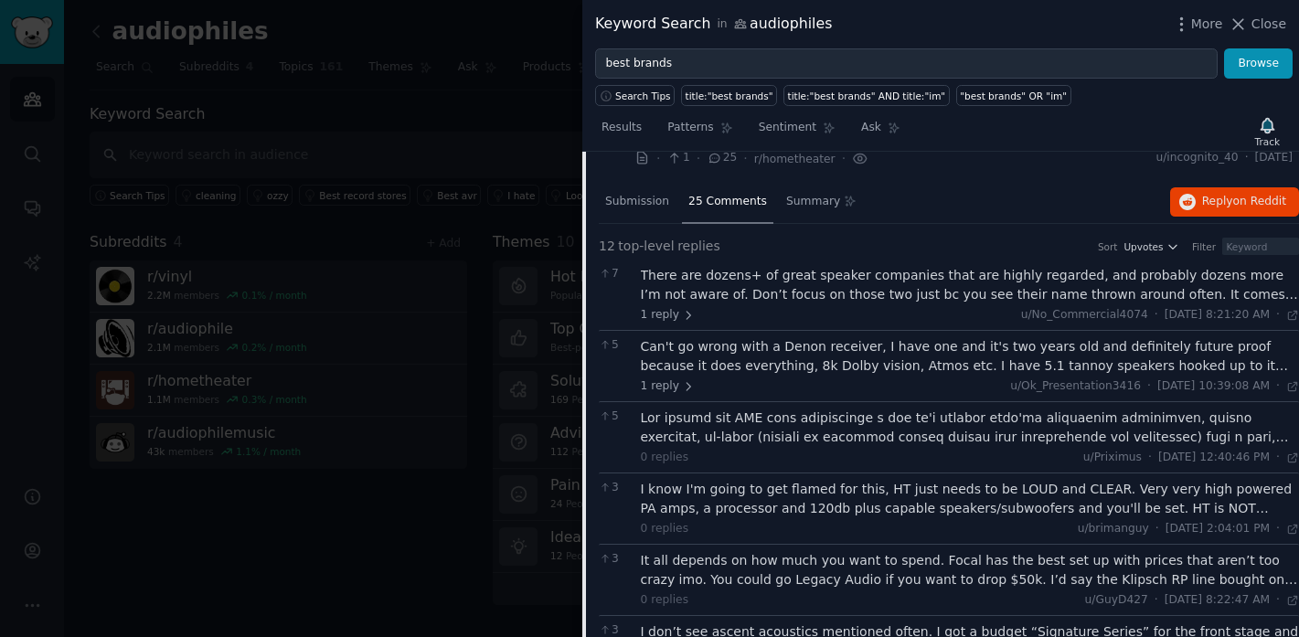
scroll to position [229, 0]
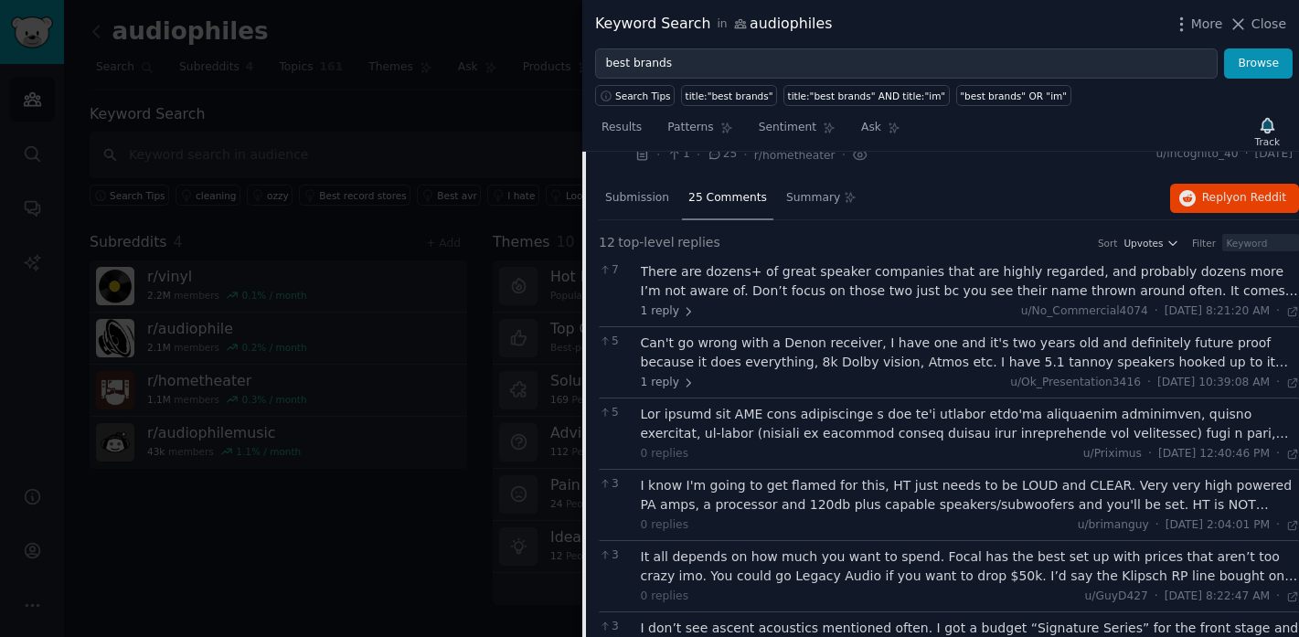
click at [865, 428] on div at bounding box center [970, 424] width 659 height 38
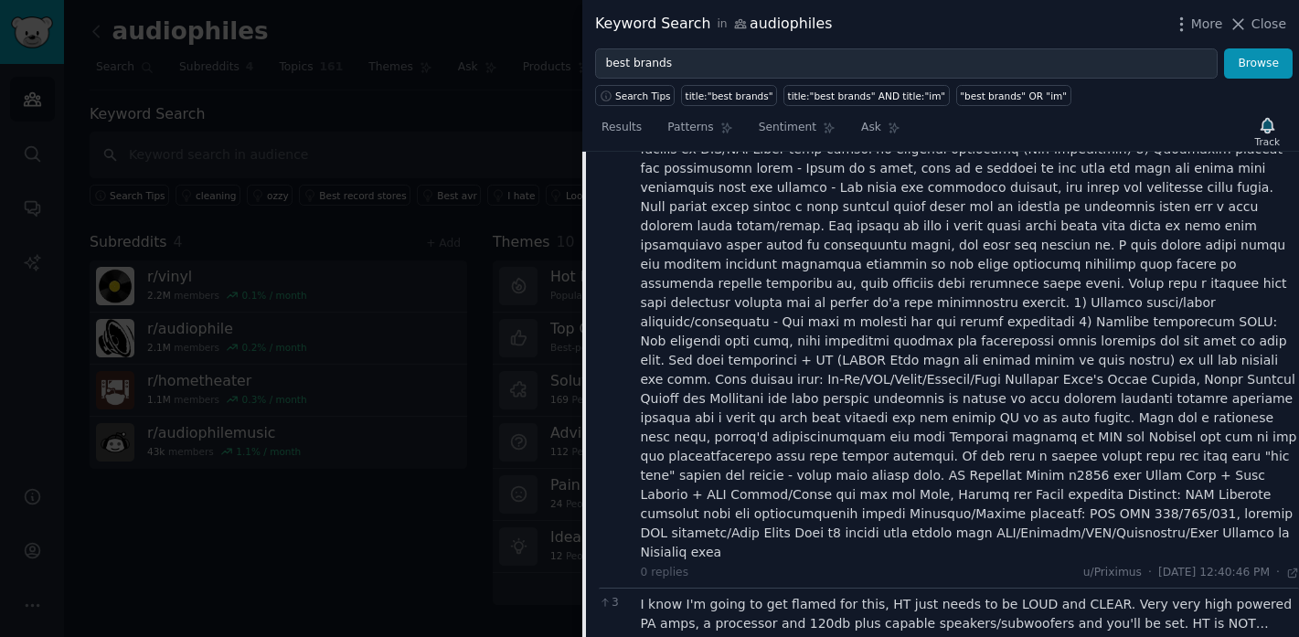
scroll to position [648, 0]
